Goal: Use online tool/utility

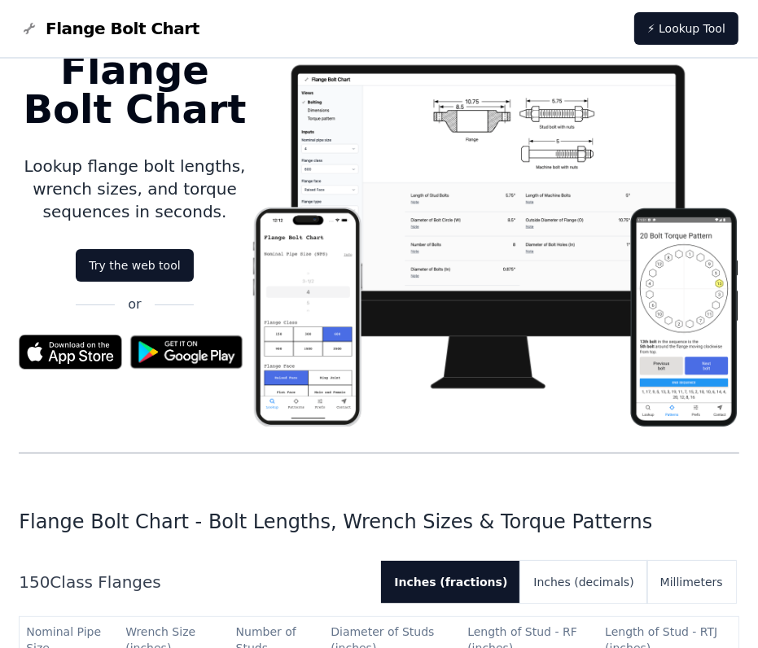
scroll to position [81, 0]
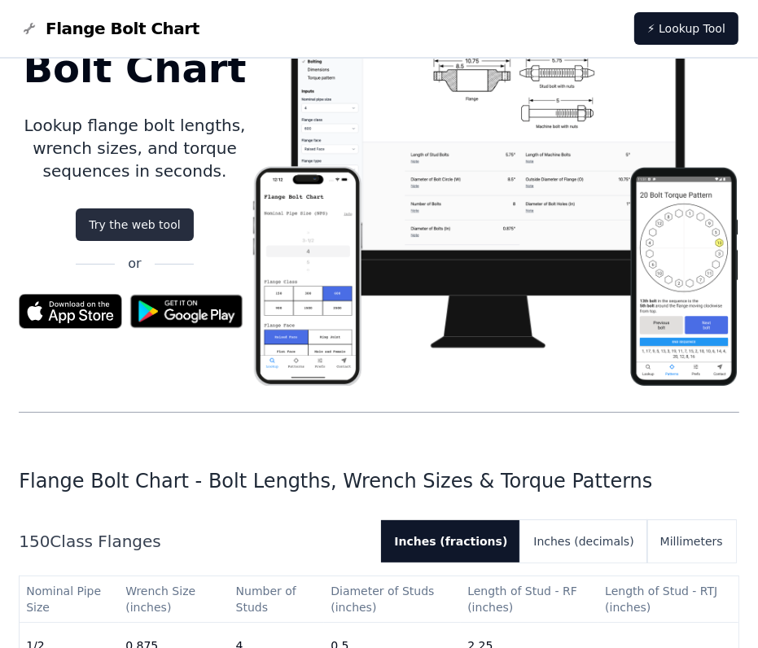
click at [156, 217] on link "Try the web tool" at bounding box center [134, 224] width 117 height 33
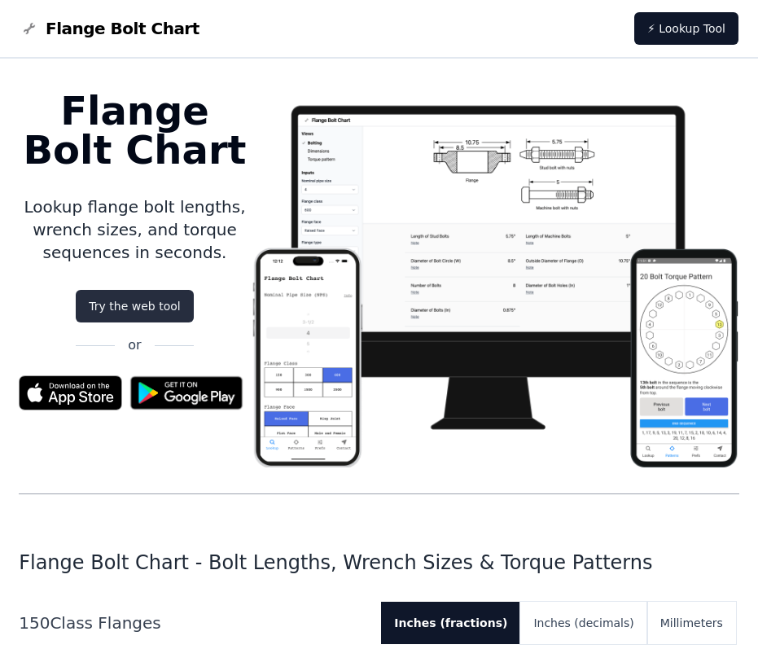
click at [143, 292] on link "Try the web tool" at bounding box center [134, 306] width 117 height 33
